Goal: Task Accomplishment & Management: Use online tool/utility

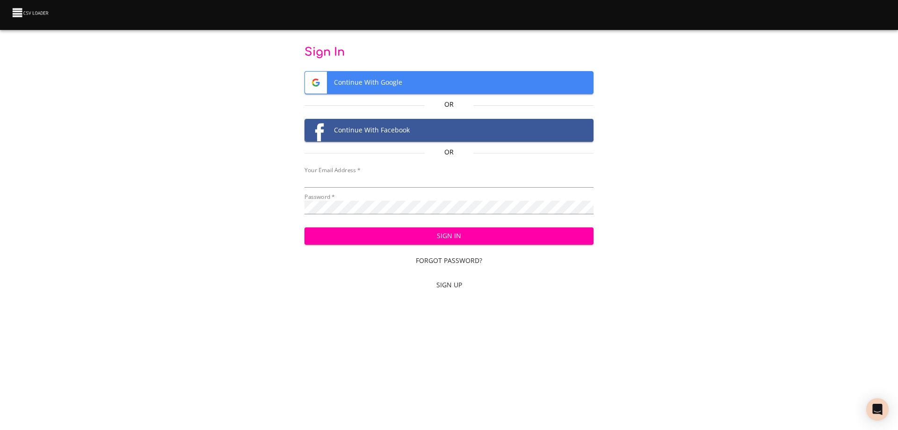
type input "[EMAIL_ADDRESS][DOMAIN_NAME]"
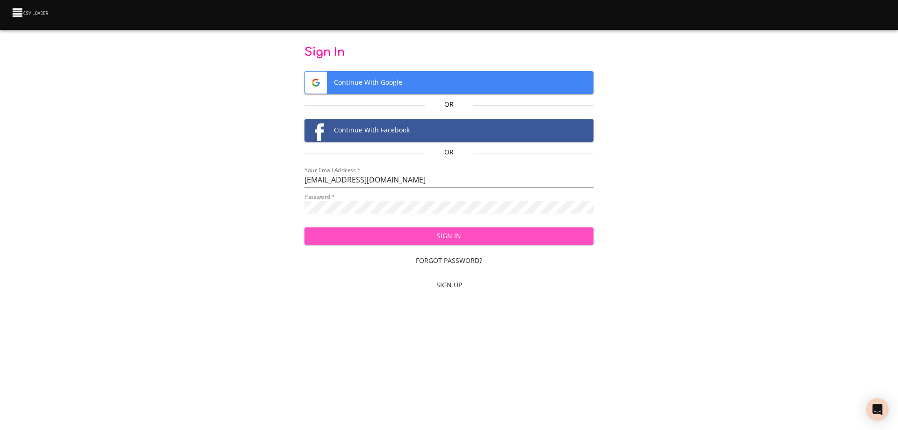
click at [450, 233] on span "Sign In" at bounding box center [449, 236] width 275 height 12
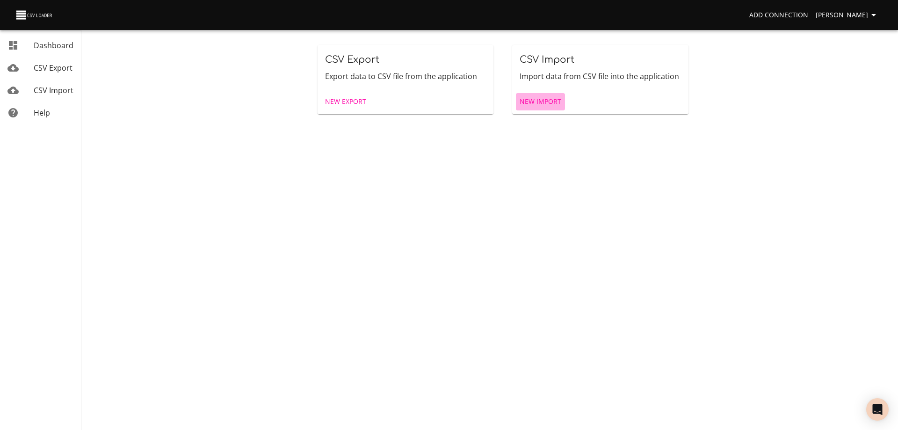
click at [547, 99] on span "New Import" at bounding box center [541, 102] width 42 height 12
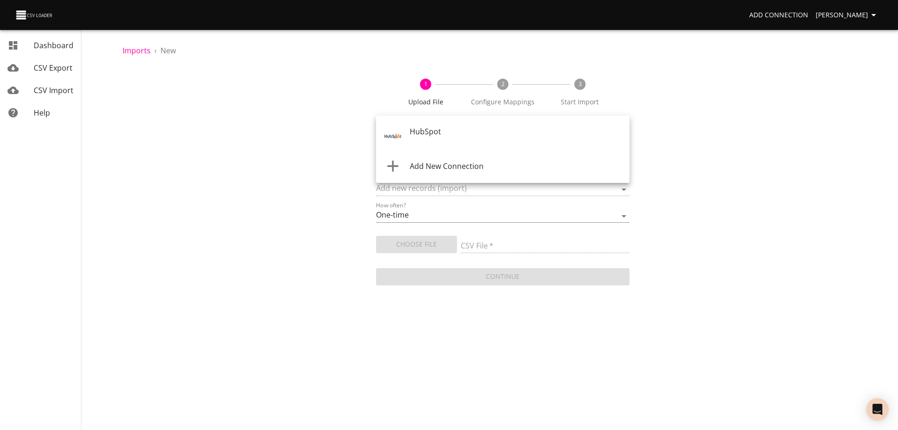
click at [490, 136] on body "Add Connection [PERSON_NAME] Dashboard CSV Export CSV Import Help Imports › New…" at bounding box center [449, 215] width 898 height 430
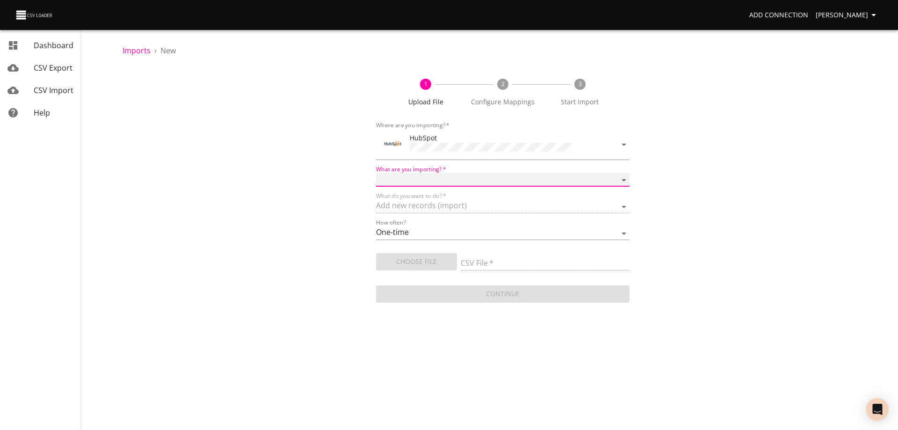
click at [457, 177] on select "Calls Companies Contacts Deals Emails Line items Meetings Notes Products Tasks …" at bounding box center [502, 180] width 253 height 14
select select "deals"
click at [376, 173] on select "Calls Companies Contacts Deals Emails Line items Meetings Notes Products Tasks …" at bounding box center [502, 180] width 253 height 14
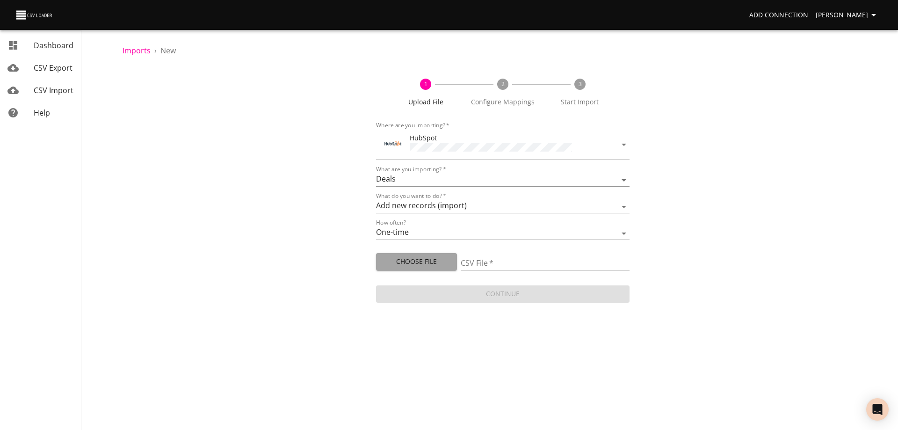
click at [412, 259] on span "Choose File" at bounding box center [416, 262] width 66 height 12
type input "Doctor Daily Sales 08282025.csv"
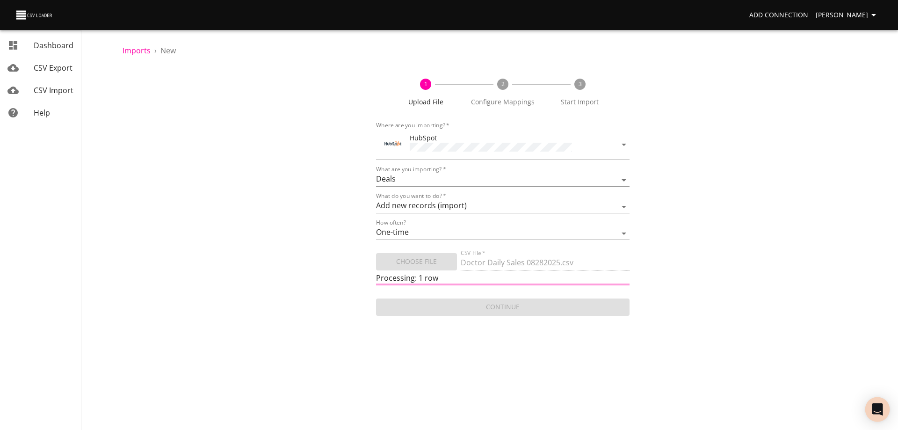
click at [878, 412] on icon "Open Intercom Messenger" at bounding box center [877, 409] width 12 height 12
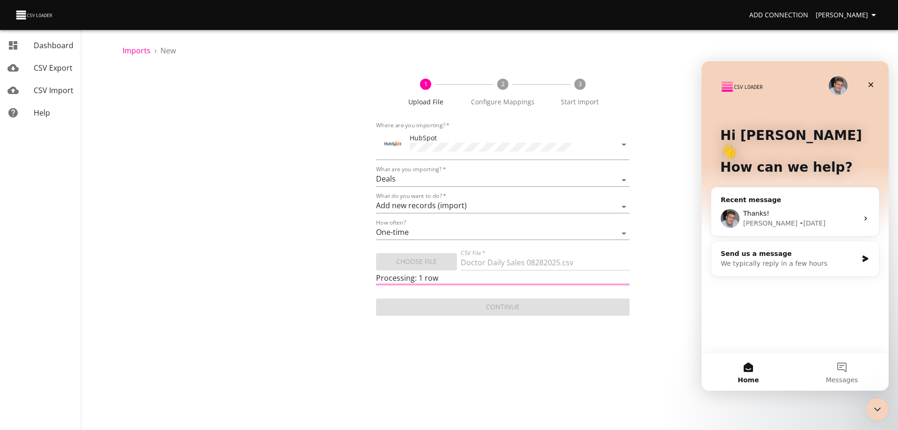
click at [825, 218] on div "[PERSON_NAME] • [DATE]" at bounding box center [800, 223] width 115 height 10
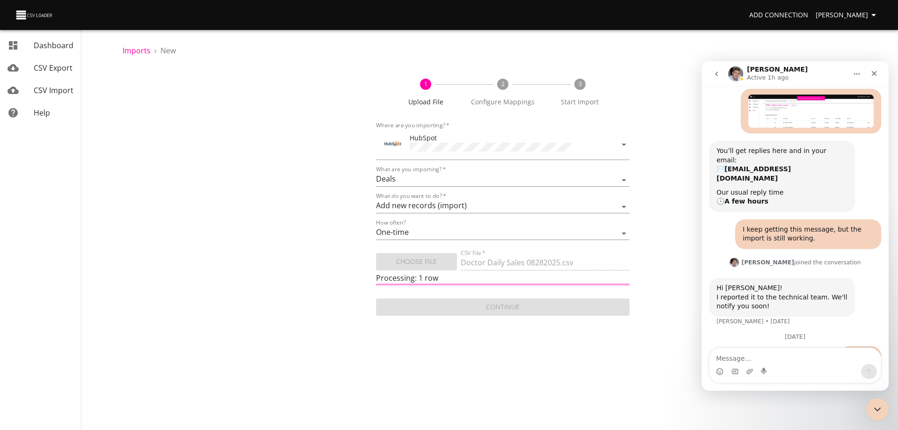
scroll to position [49, 0]
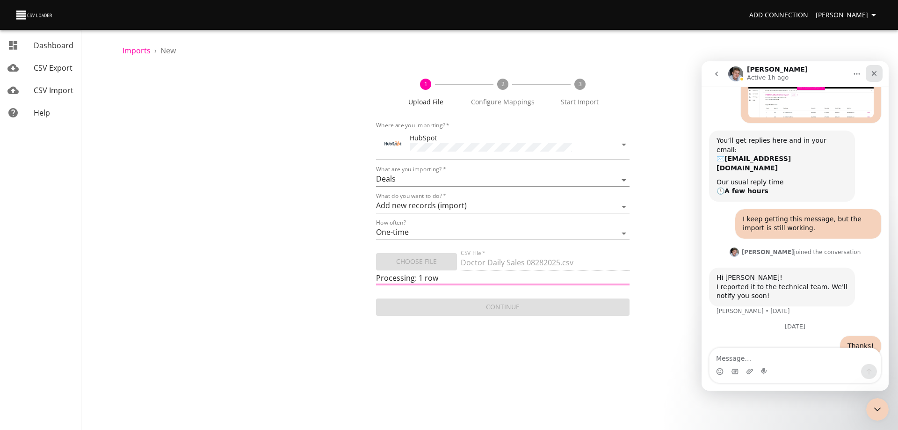
click at [875, 74] on icon "Close" at bounding box center [874, 73] width 5 height 5
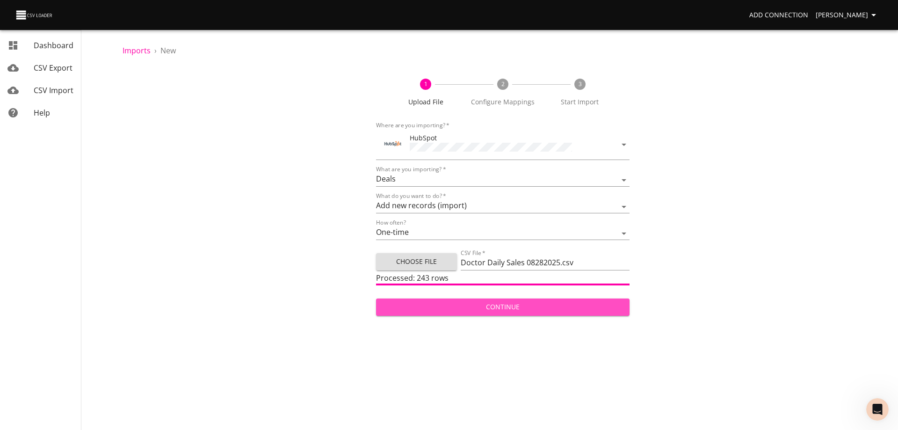
click at [499, 304] on span "Continue" at bounding box center [502, 307] width 239 height 12
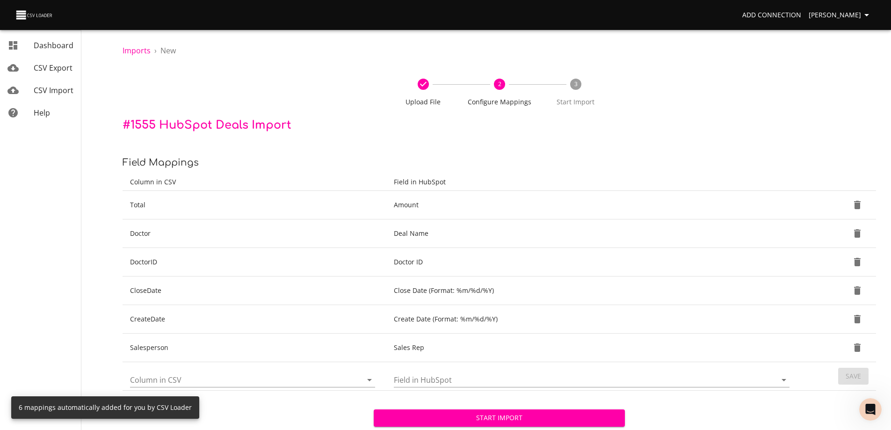
click at [477, 423] on span "Start Import" at bounding box center [499, 418] width 236 height 12
